Goal: Task Accomplishment & Management: Use online tool/utility

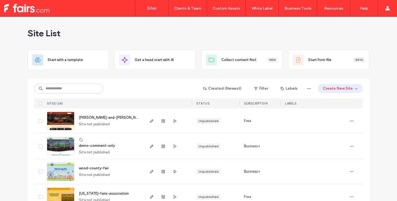
click at [143, 93] on div "Created (Newest) Filter Labels Create New Site" at bounding box center [198, 88] width 328 height 10
click at [78, 83] on div "Created (Newest) Filter Labels Create New Site SITES (24) STATUS SUBSCRIPTION L…" at bounding box center [198, 93] width 328 height 29
click at [76, 86] on input at bounding box center [68, 89] width 69 height 10
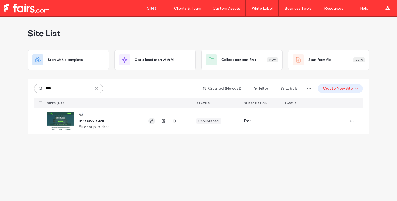
type input "****"
click at [152, 123] on icon "button" at bounding box center [151, 121] width 4 height 4
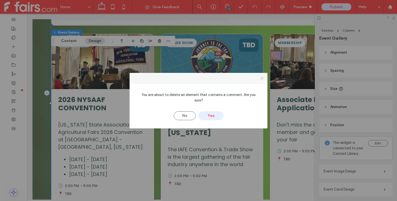
click at [263, 80] on icon at bounding box center [262, 78] width 4 height 4
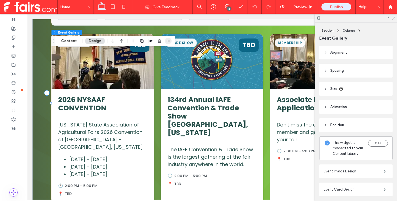
click at [170, 40] on span "button" at bounding box center [168, 41] width 7 height 7
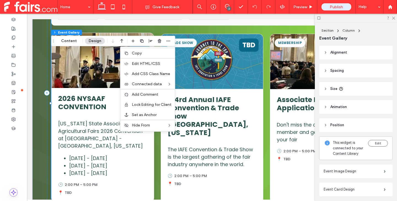
click at [90, 67] on div "Agricultural" at bounding box center [103, 60] width 102 height 55
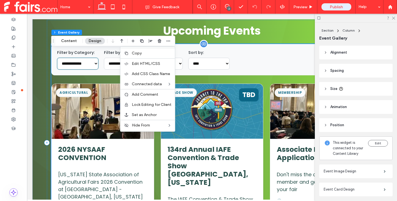
scroll to position [275, 0]
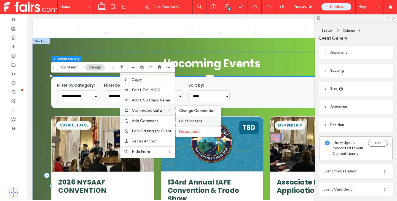
click at [200, 121] on span "Edit Content" at bounding box center [190, 121] width 23 height 5
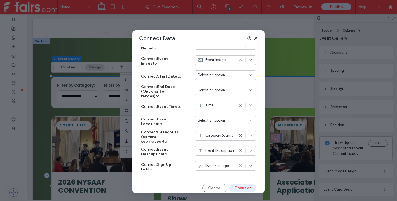
scroll to position [165, 0]
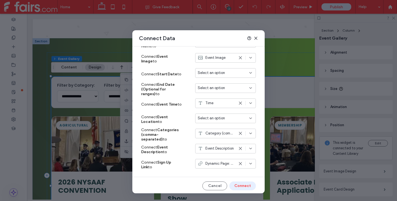
click at [198, 164] on icon at bounding box center [201, 164] width 6 height 6
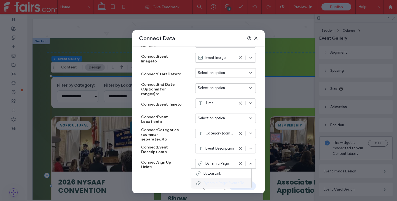
click at [208, 183] on span "Dynamic Page: Events Template" at bounding box center [225, 184] width 44 height 6
click at [210, 184] on button "Cancel" at bounding box center [214, 186] width 25 height 9
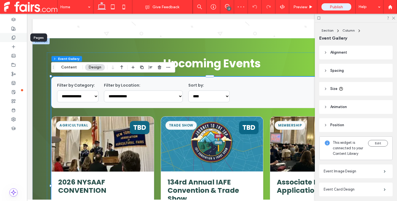
click at [17, 37] on div at bounding box center [13, 37] width 27 height 9
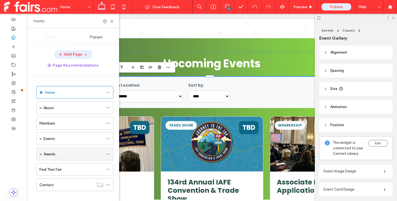
scroll to position [7, 0]
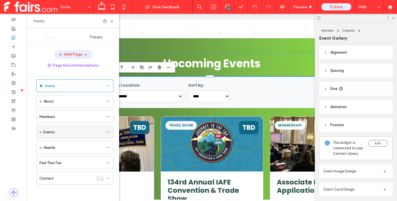
click at [40, 132] on span at bounding box center [40, 132] width 3 height 3
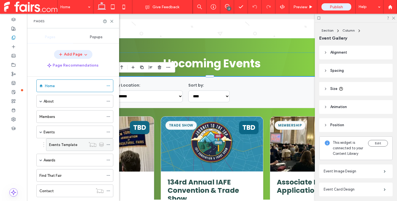
click at [60, 144] on label "Events Template" at bounding box center [63, 145] width 28 height 10
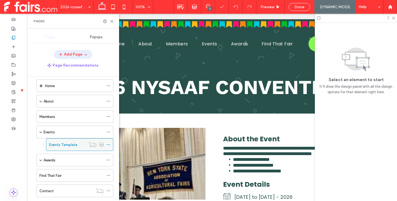
click at [109, 144] on icon at bounding box center [108, 145] width 4 height 4
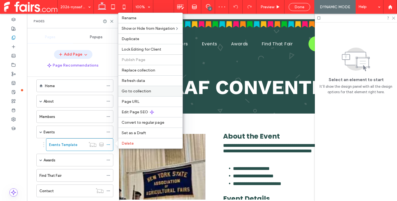
click at [166, 90] on label "Go to collection" at bounding box center [150, 91] width 58 height 5
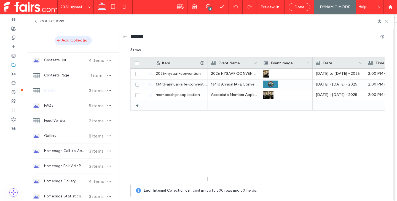
click at [387, 21] on icon at bounding box center [386, 21] width 4 height 4
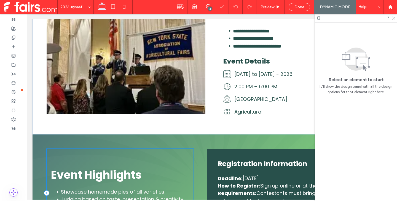
scroll to position [55, 0]
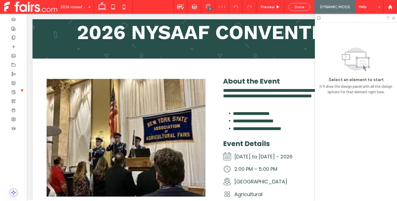
click at [293, 7] on div "Done" at bounding box center [299, 7] width 21 height 5
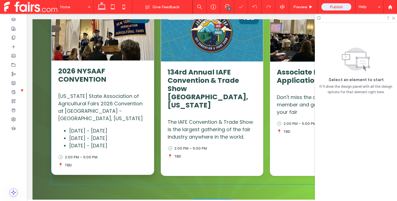
scroll to position [331, 0]
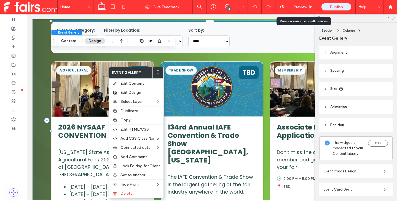
click at [305, 5] on span "Preview" at bounding box center [300, 7] width 14 height 5
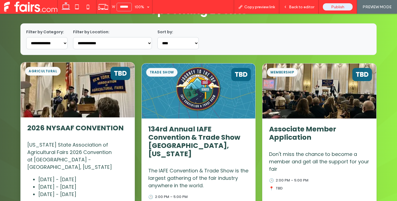
scroll to position [328, 0]
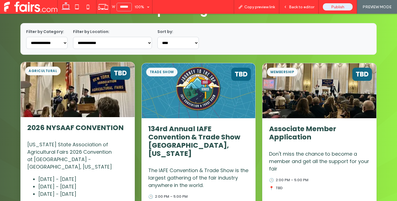
click at [92, 98] on div "Agricultural" at bounding box center [78, 89] width 114 height 55
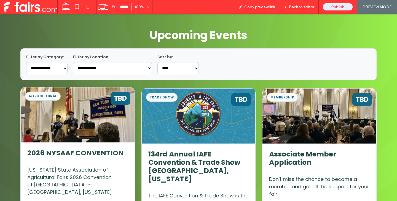
scroll to position [323, 0]
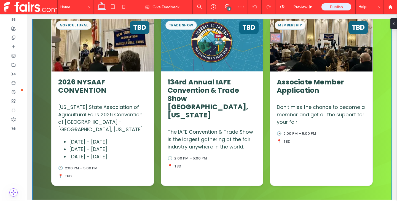
scroll to position [331, 0]
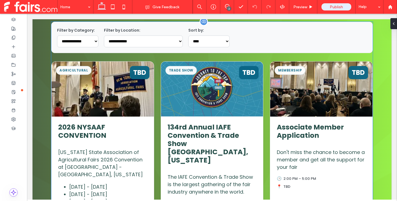
click at [155, 110] on div "Agricultural TBD 2026 NYSAAF CONVENTION [US_STATE] State Association of Agricul…" at bounding box center [211, 146] width 321 height 170
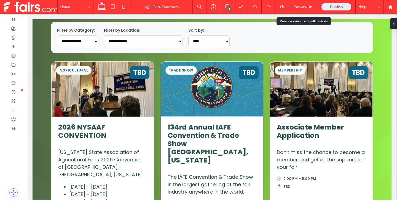
click at [303, 5] on span "Preview" at bounding box center [300, 7] width 14 height 5
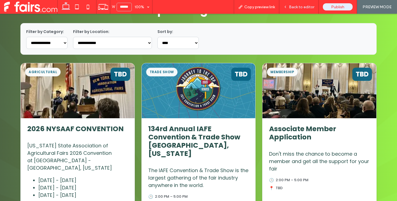
click at [302, 8] on span "Back to editor" at bounding box center [301, 7] width 25 height 5
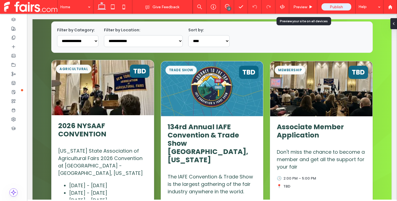
scroll to position [331, 0]
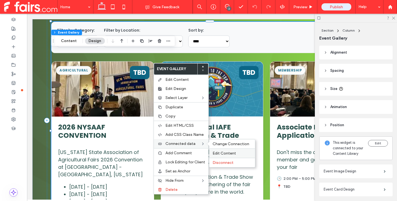
click at [234, 154] on span "Edit Content" at bounding box center [223, 153] width 23 height 5
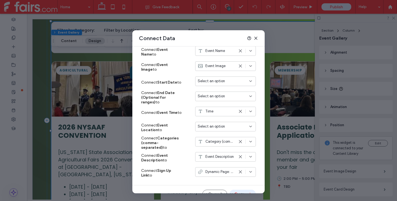
scroll to position [166, 0]
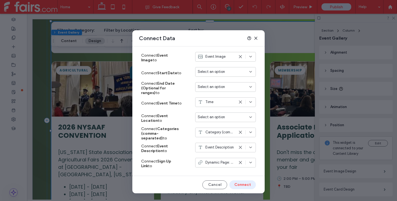
click at [238, 163] on icon at bounding box center [240, 163] width 4 height 4
click at [203, 161] on span "Select an option" at bounding box center [211, 163] width 27 height 6
click at [208, 179] on div "Dynamic Page: Events Template" at bounding box center [221, 182] width 60 height 10
click at [244, 184] on button "Connect" at bounding box center [242, 185] width 26 height 9
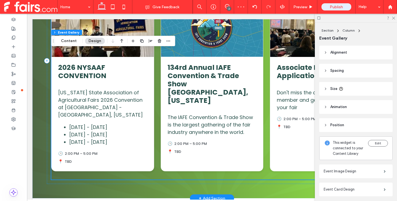
scroll to position [413, 0]
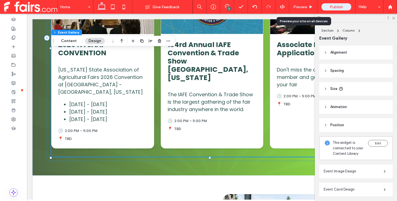
click at [295, 7] on span "Preview" at bounding box center [300, 7] width 14 height 5
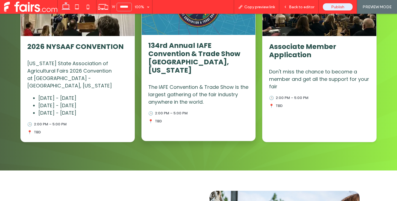
scroll to position [411, 0]
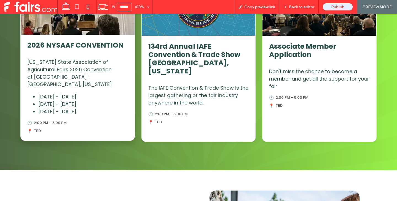
click at [89, 122] on div "🕒 2:00 PM – 5:00 PM" at bounding box center [77, 123] width 101 height 6
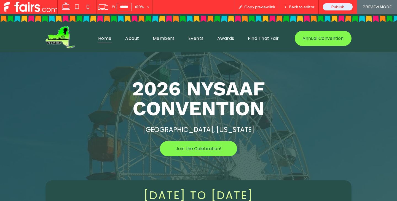
scroll to position [362, 0]
